Goal: Find contact information: Find contact information

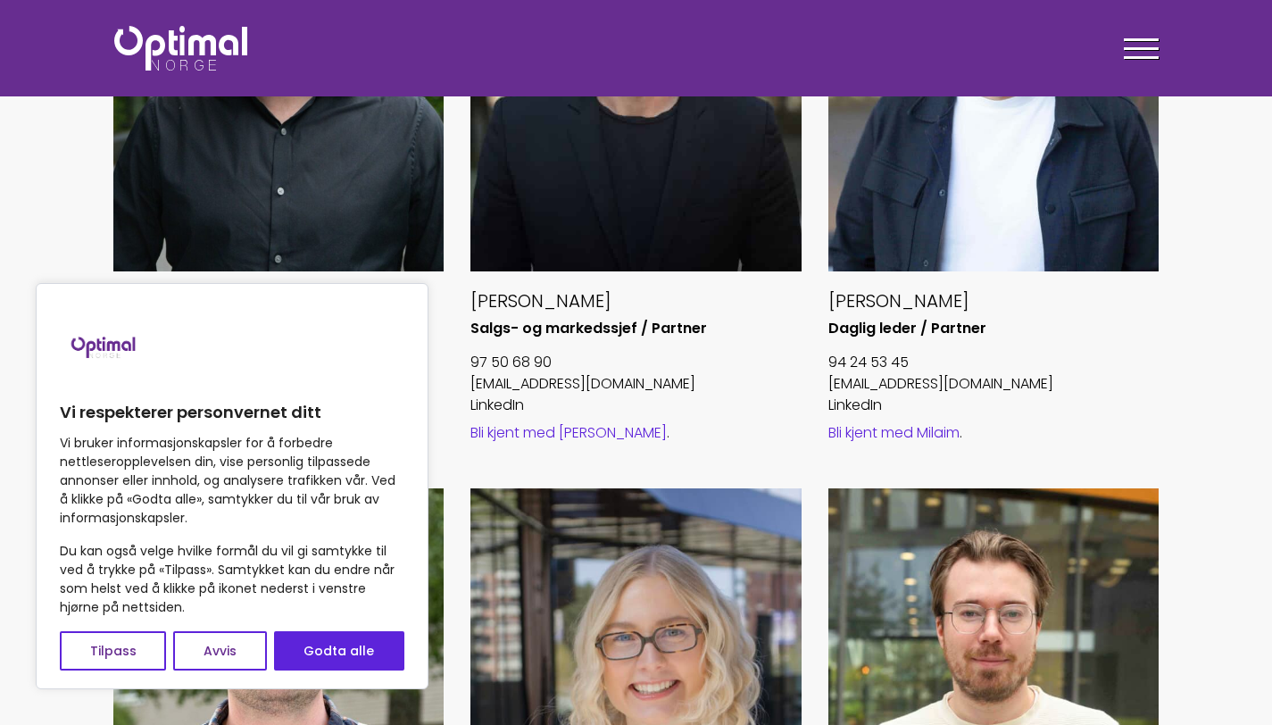
scroll to position [890, 0]
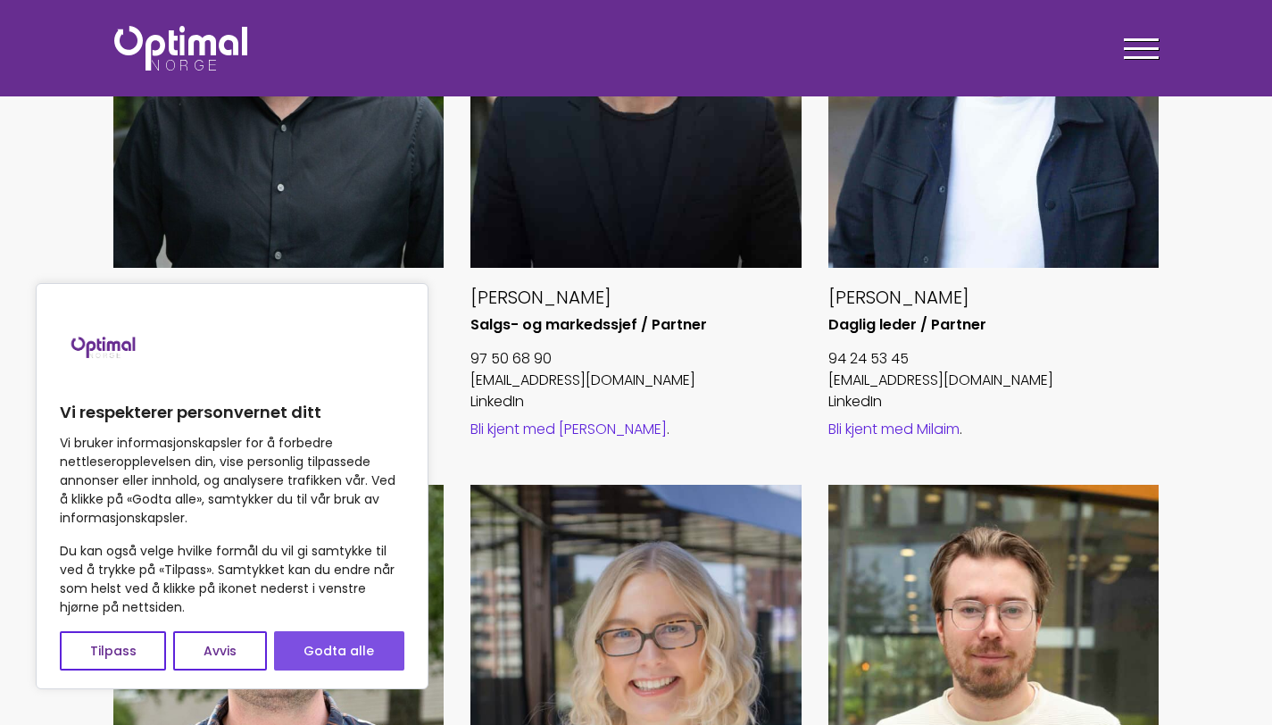
click at [329, 664] on button "Godta alle" at bounding box center [339, 650] width 130 height 39
checkbox input "true"
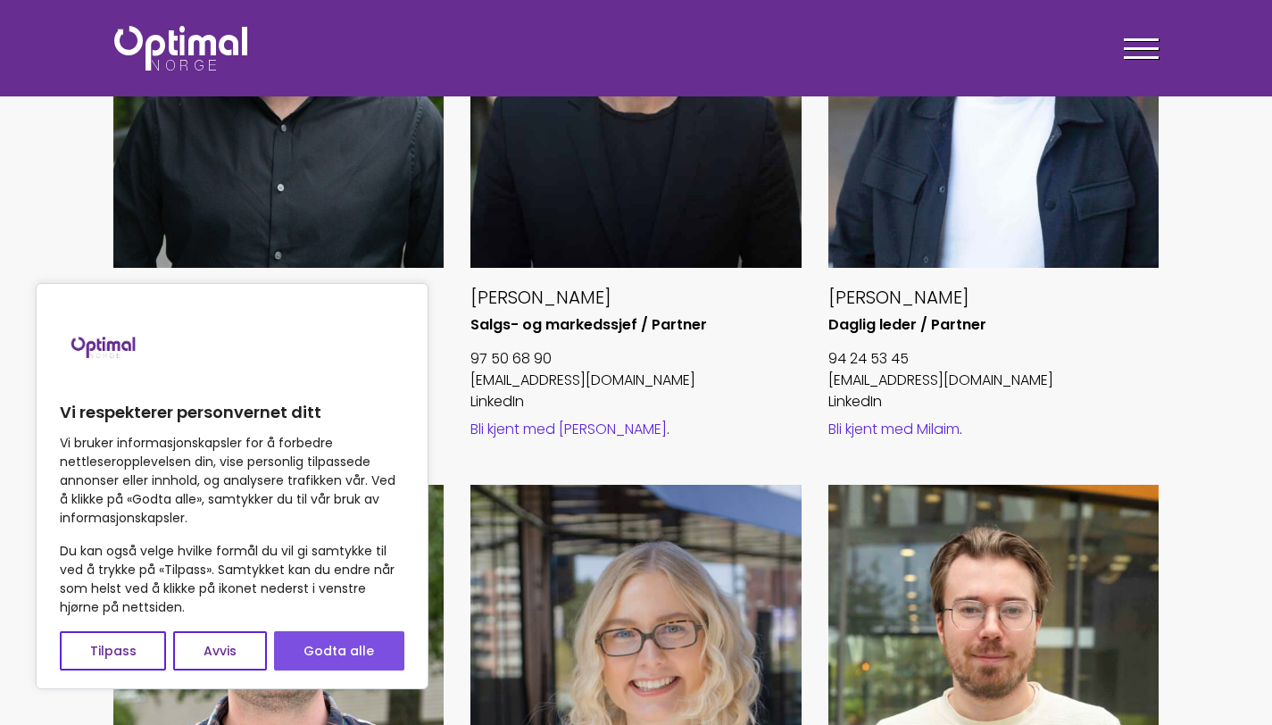
checkbox input "true"
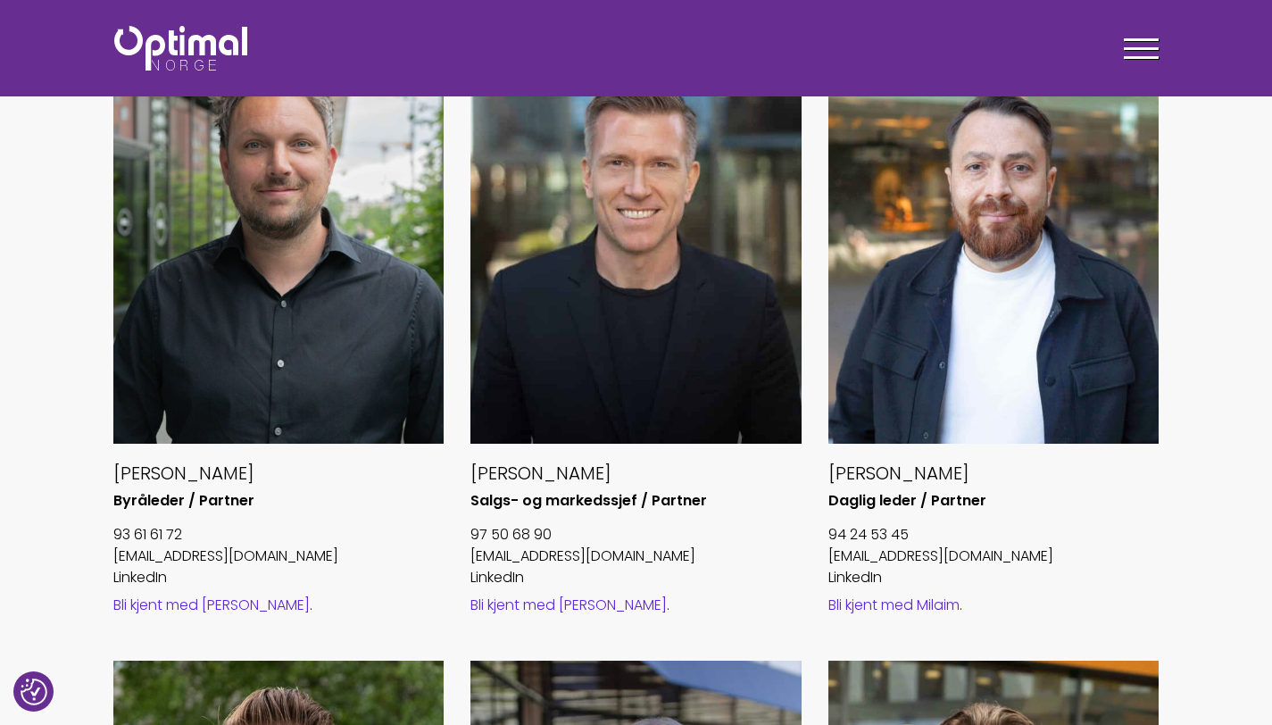
scroll to position [709, 0]
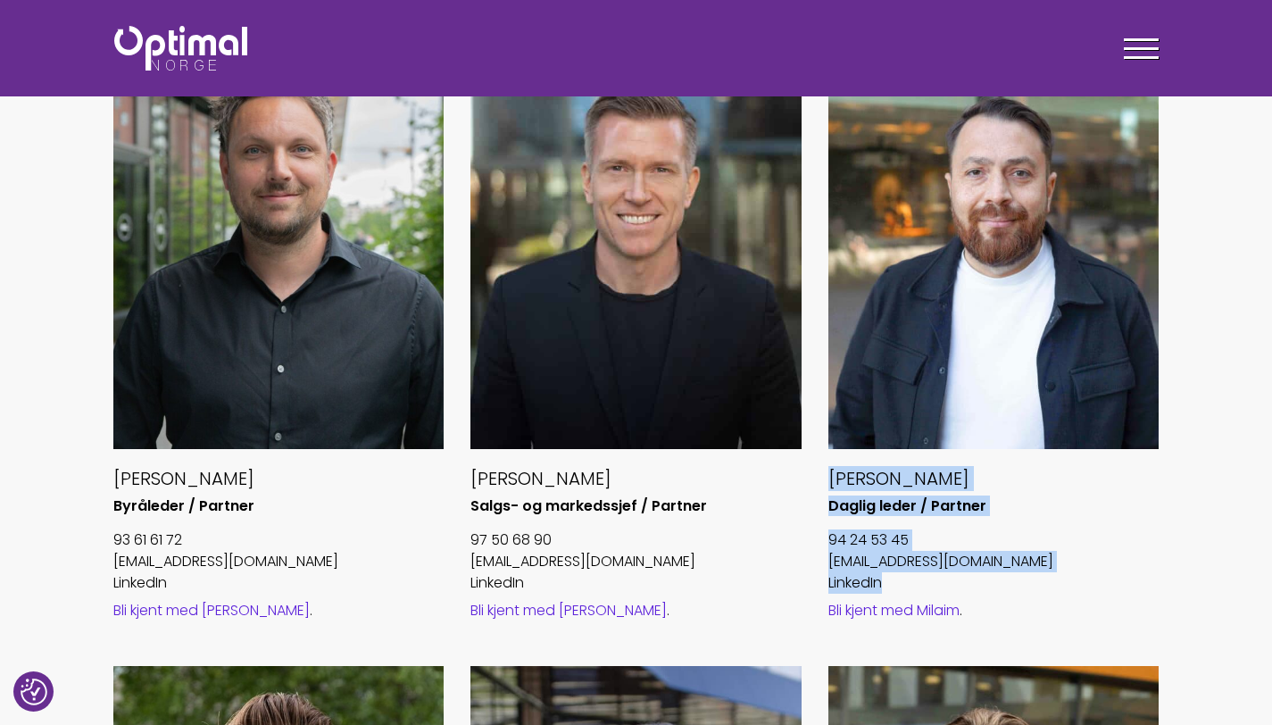
drag, startPoint x: 892, startPoint y: 585, endPoint x: 828, endPoint y: 466, distance: 135.0
click at [829, 466] on div "[PERSON_NAME] leder / Partner 94 24 53 45 [EMAIL_ADDRESS][DOMAIN_NAME] LinkedIn…" at bounding box center [994, 329] width 331 height 586
copy div "[PERSON_NAME] leder / Partner 94 24 53 45 [EMAIL_ADDRESS][DOMAIN_NAME] LinkedIn"
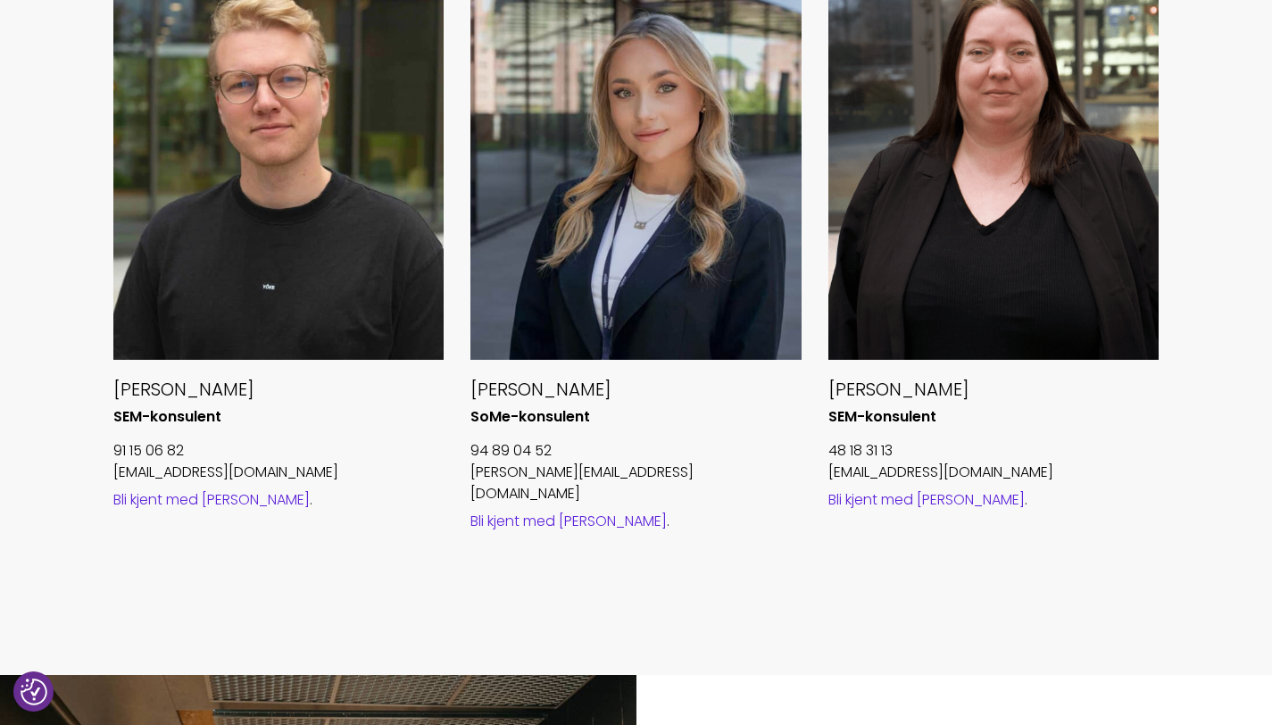
scroll to position [2029, 0]
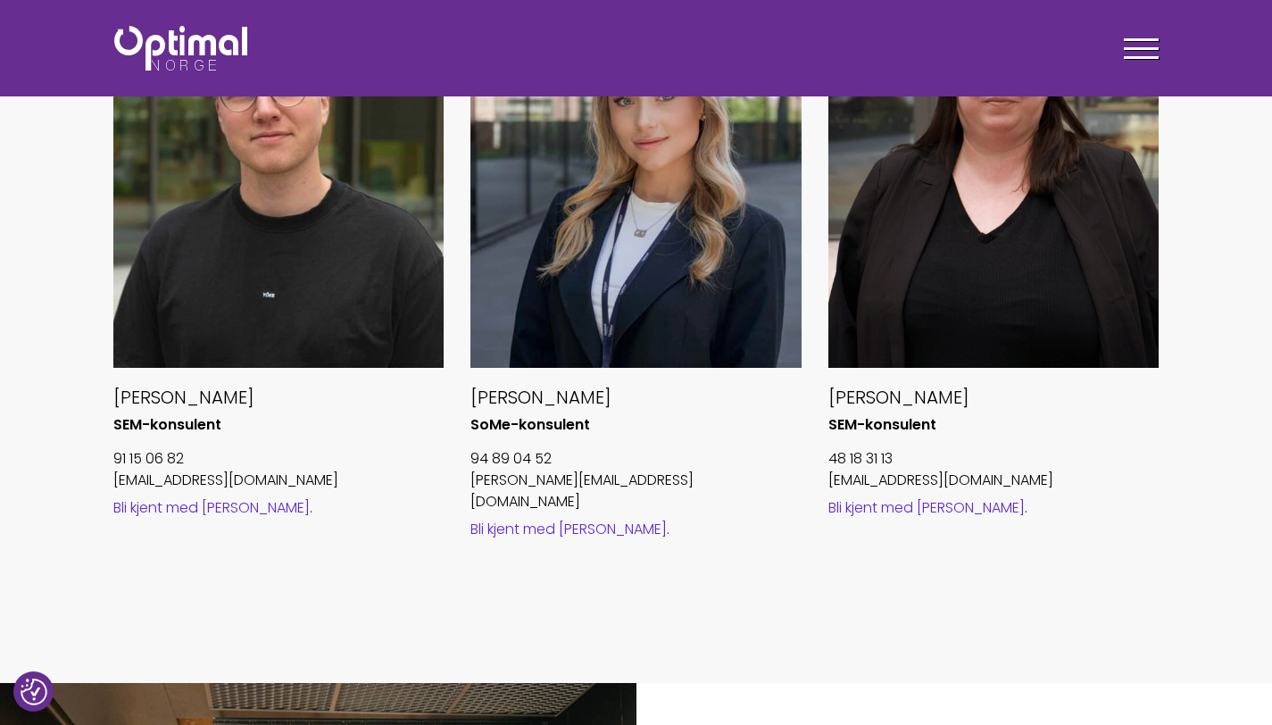
click at [688, 403] on h5 "[PERSON_NAME]" at bounding box center [636, 397] width 331 height 23
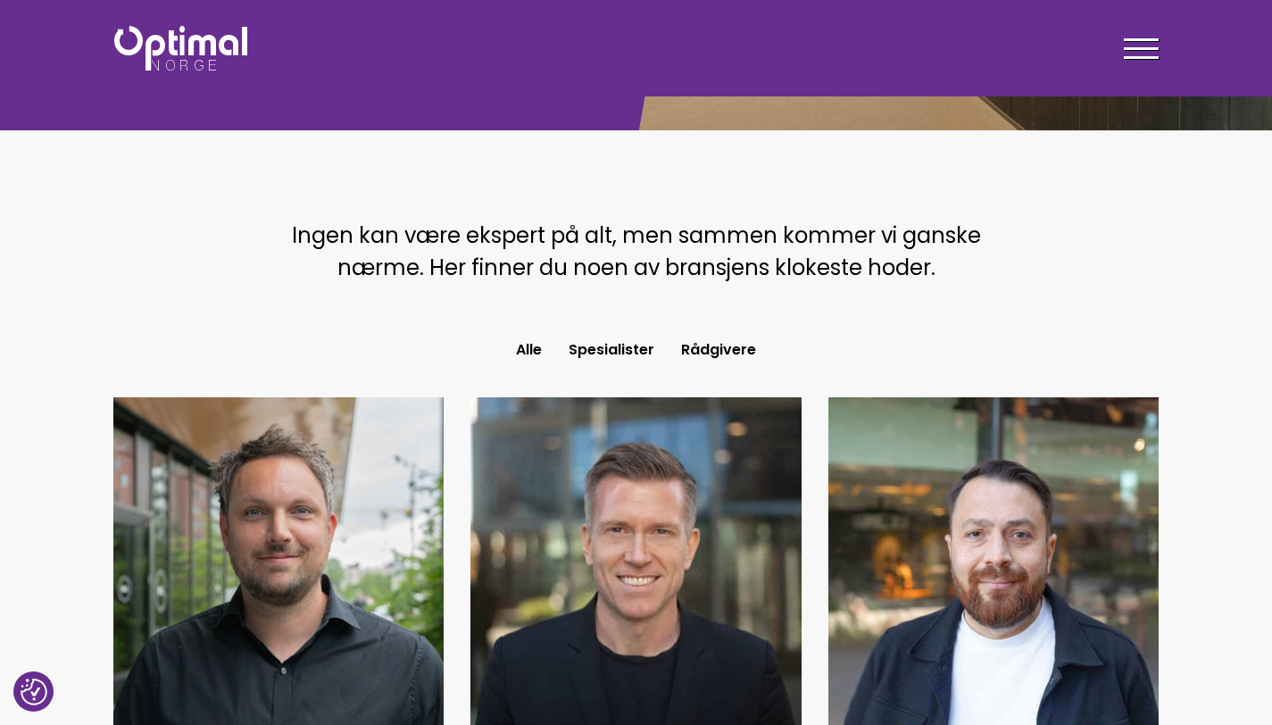
scroll to position [271, 0]
